Goal: Task Accomplishment & Management: Use online tool/utility

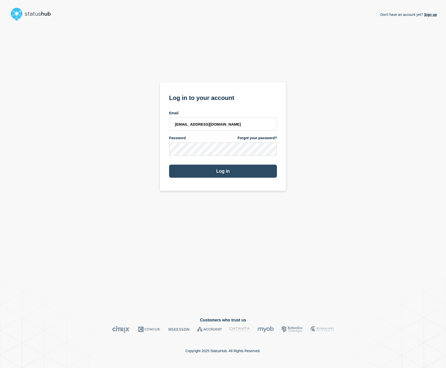
click at [243, 169] on button "Log in" at bounding box center [223, 171] width 108 height 13
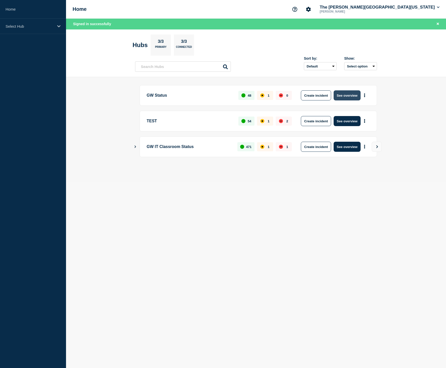
click at [345, 96] on button "See overview" at bounding box center [347, 95] width 27 height 10
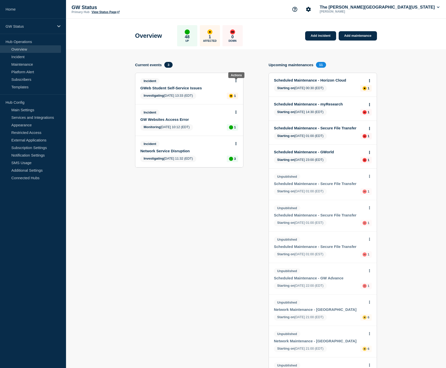
click at [237, 82] on button at bounding box center [236, 81] width 4 height 4
click at [236, 102] on link "Update incident" at bounding box center [235, 101] width 24 height 4
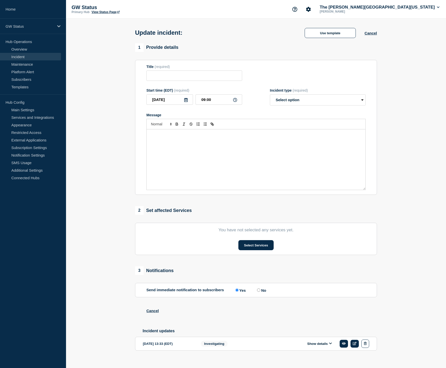
type input "GWeb Student Self-Service Issues"
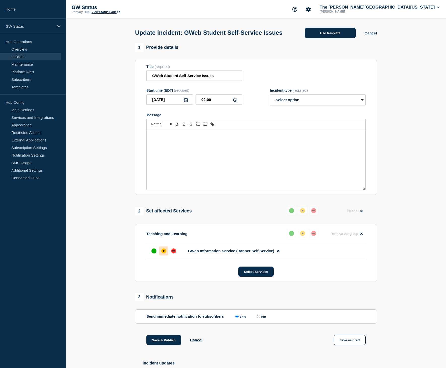
click at [338, 33] on button "Use template" at bounding box center [330, 33] width 51 height 10
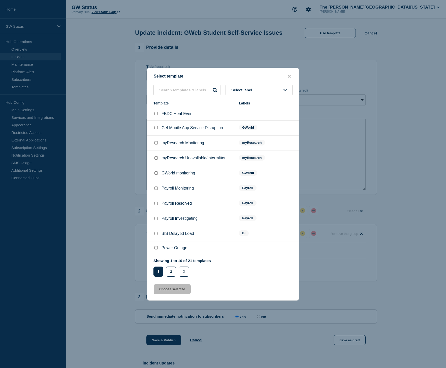
click at [237, 88] on span "Select label" at bounding box center [242, 90] width 23 height 4
click at [239, 112] on button "Generic" at bounding box center [259, 117] width 67 height 10
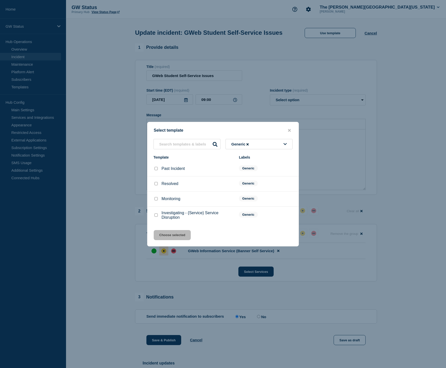
click at [155, 200] on input "Monitoring checkbox" at bounding box center [155, 198] width 3 height 3
checkbox input "true"
click at [170, 239] on button "Choose selected" at bounding box center [172, 235] width 37 height 10
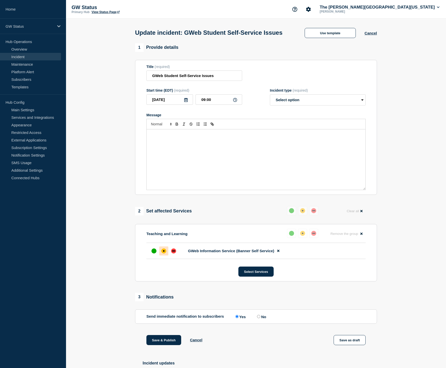
select select "monitoring"
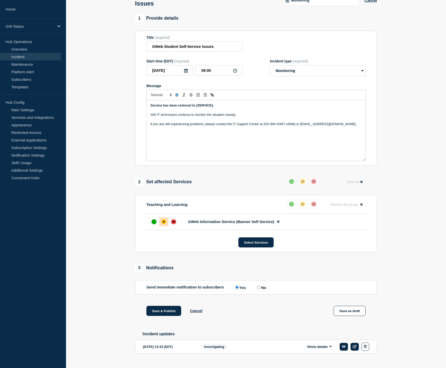
scroll to position [52, 0]
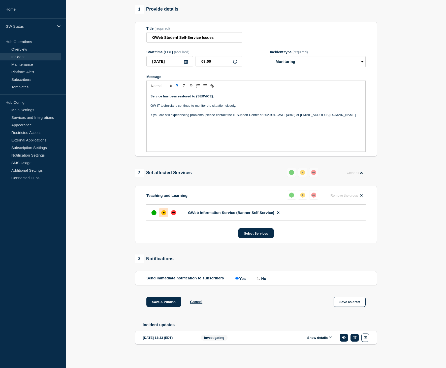
click at [320, 338] on button "Show details" at bounding box center [320, 338] width 28 height 4
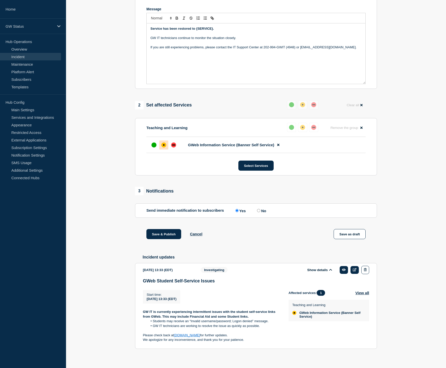
scroll to position [113, 0]
drag, startPoint x: 213, startPoint y: 35, endPoint x: 143, endPoint y: 35, distance: 69.3
click at [143, 35] on section "Title (required) GWeb Student Self-Service Issues Start time (EDT) (required) […" at bounding box center [256, 21] width 242 height 135
click at [161, 31] on strong "Service has been restored to {SERVICE}." at bounding box center [182, 29] width 64 height 4
click at [157, 31] on strong "Service has been restored to {SERVICE}." at bounding box center [182, 29] width 64 height 4
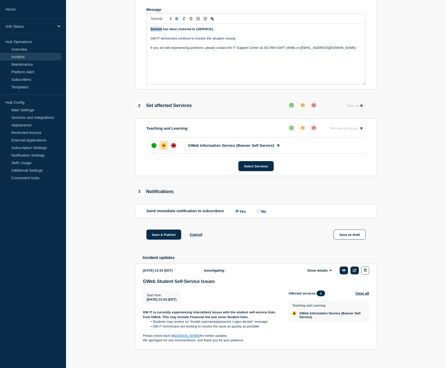
drag, startPoint x: 150, startPoint y: 35, endPoint x: 162, endPoint y: 35, distance: 11.3
click at [162, 35] on div "Service has been restored to {SERVICE}. GW IT technicians continue to monitor t…" at bounding box center [256, 54] width 219 height 60
drag, startPoint x: 253, startPoint y: 35, endPoint x: 277, endPoint y: 38, distance: 24.9
click at [275, 31] on strong "Access to the student self-service link in [GEOGRAPHIC_DATA] has been restored …" at bounding box center [225, 29] width 151 height 4
click at [230, 72] on div "Access to the student self-service link in [GEOGRAPHIC_DATA] has been restored.…" at bounding box center [256, 54] width 219 height 60
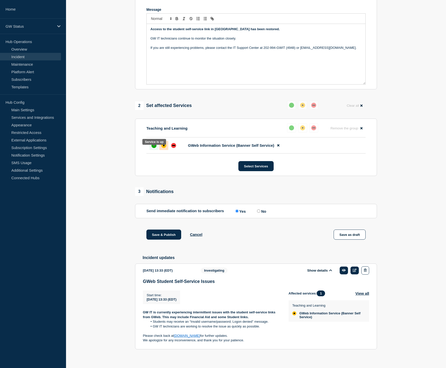
click at [156, 150] on div at bounding box center [153, 145] width 9 height 9
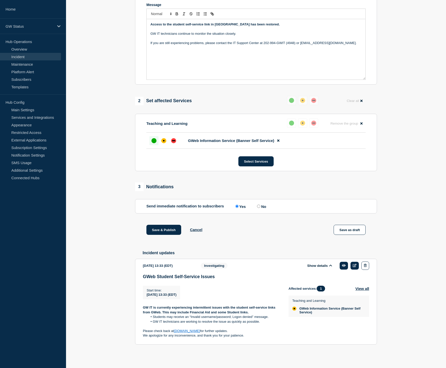
scroll to position [127, 0]
click at [158, 229] on button "Save & Publish" at bounding box center [163, 230] width 35 height 10
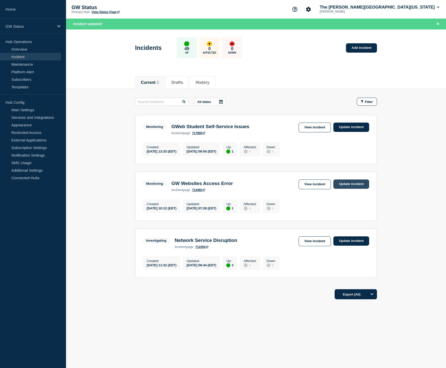
click at [348, 188] on link "Update incident" at bounding box center [351, 184] width 36 height 9
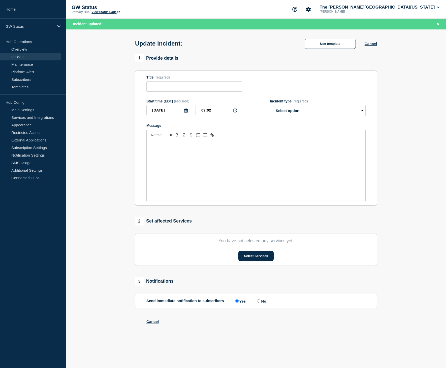
type input "GW Websites Access Error"
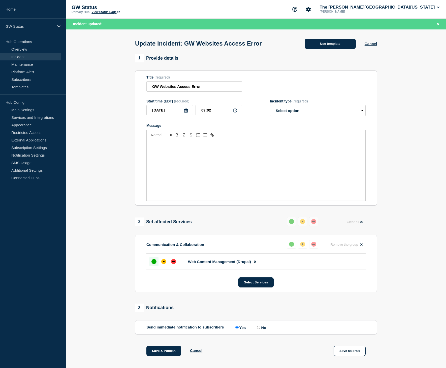
click at [347, 44] on button "Use template" at bounding box center [330, 44] width 51 height 10
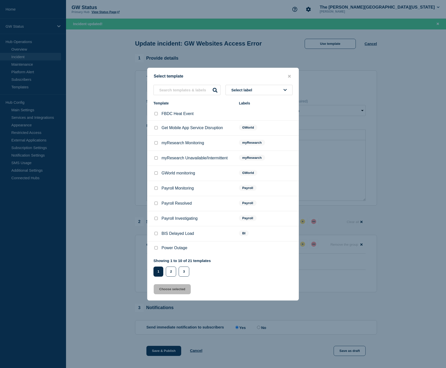
click at [251, 88] on span "Select label" at bounding box center [242, 90] width 23 height 4
click at [243, 114] on button "Generic" at bounding box center [259, 117] width 67 height 10
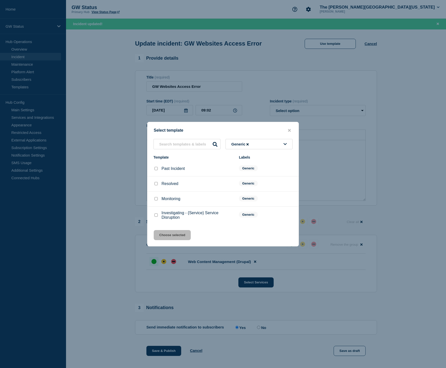
click at [155, 184] on input "Resolved checkbox" at bounding box center [155, 183] width 3 height 3
checkbox input "true"
click at [167, 240] on button "Choose selected" at bounding box center [172, 235] width 37 height 10
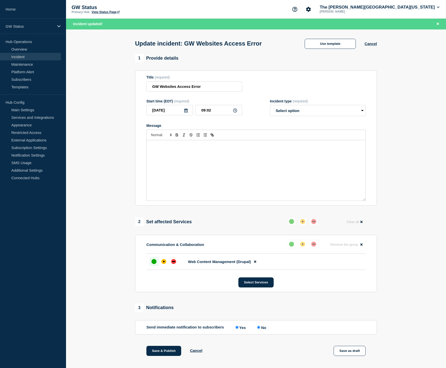
select select "resolved"
radio input "false"
radio input "true"
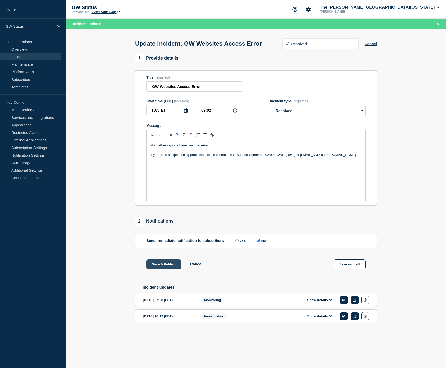
click at [167, 270] on button "Save & Publish" at bounding box center [163, 265] width 35 height 10
